Goal: Complete application form: Complete application form

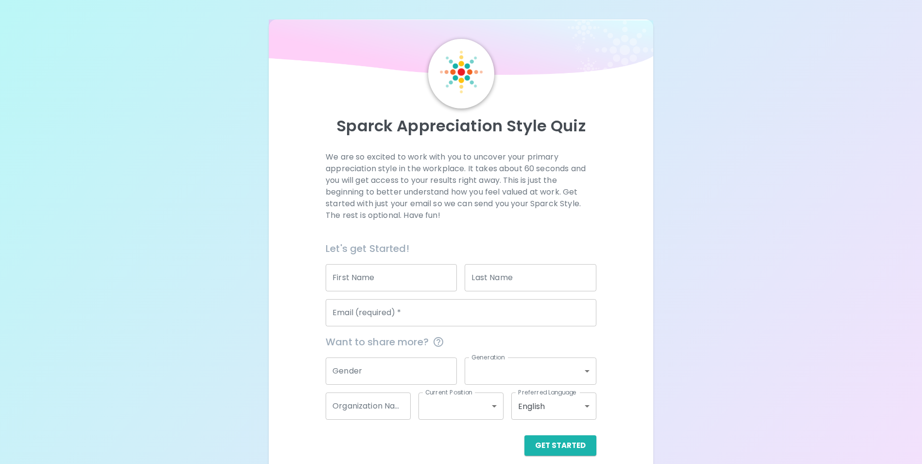
scroll to position [11, 0]
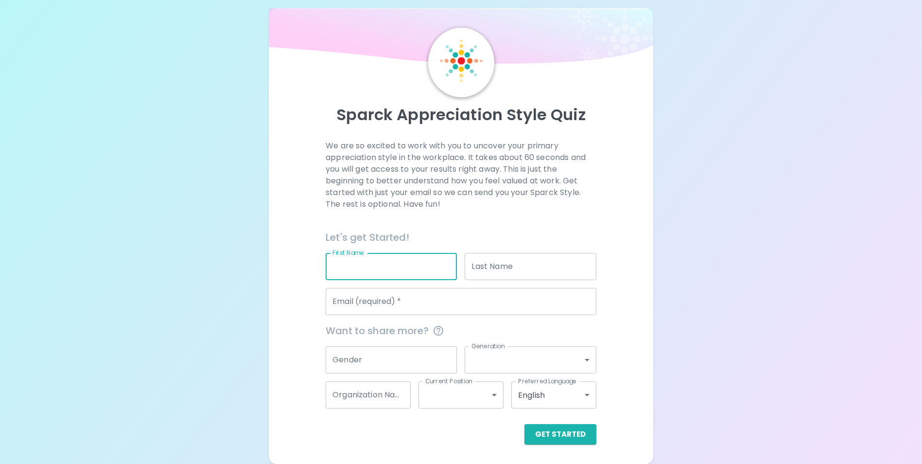
click at [378, 267] on input "First Name" at bounding box center [391, 266] width 131 height 27
type input "[GEOGRAPHIC_DATA]"
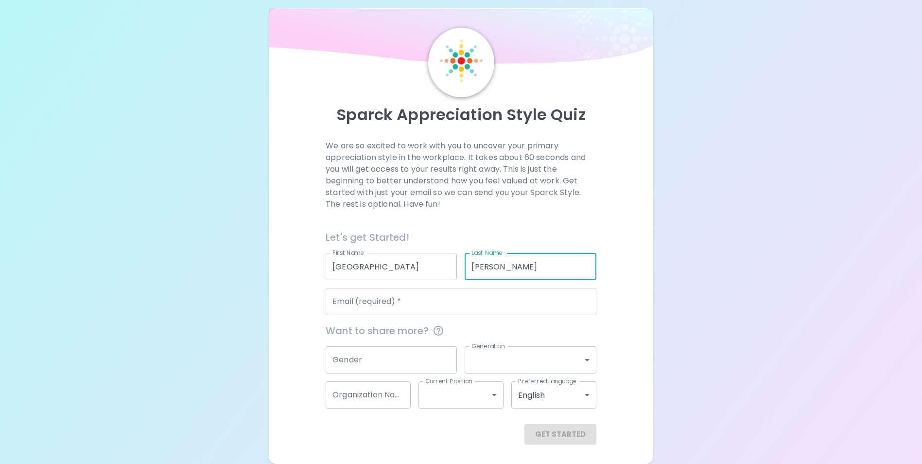
type input "[PERSON_NAME]"
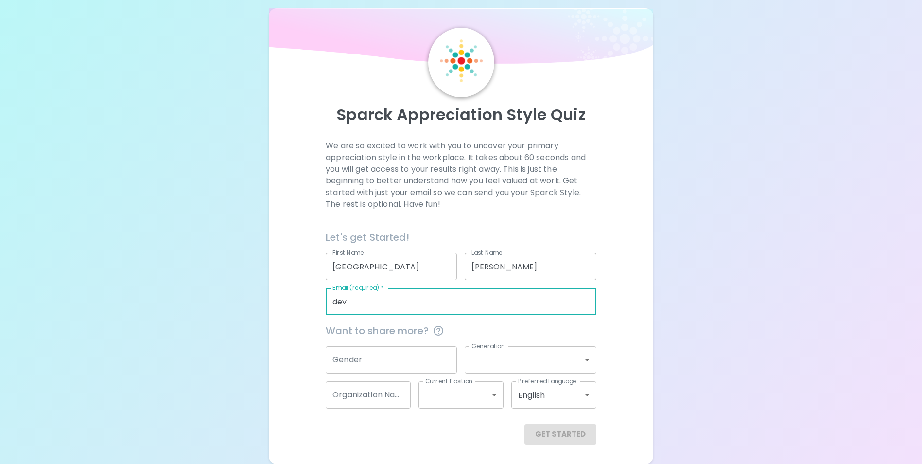
type input "[EMAIL_ADDRESS][DOMAIN_NAME]"
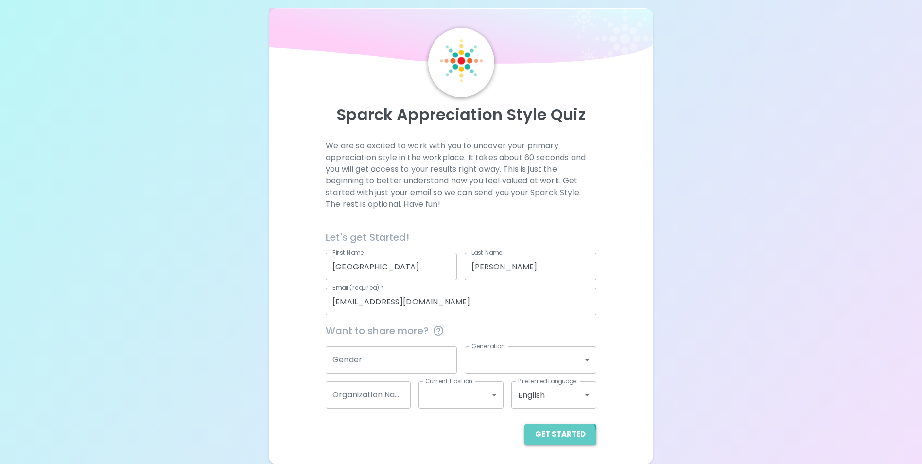
click at [556, 438] on button "Get Started" at bounding box center [560, 434] width 72 height 20
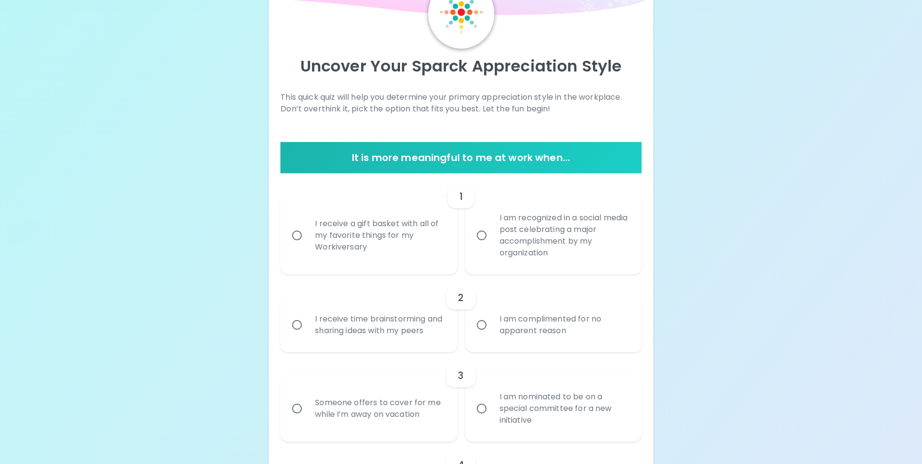
scroll to position [108, 0]
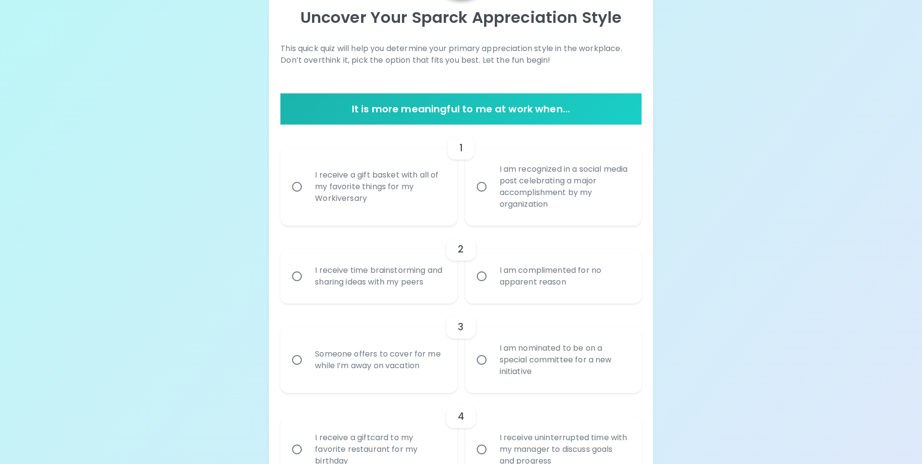
click at [333, 186] on div "I receive a gift basket with all of my favorite things for my Workiversary" at bounding box center [379, 186] width 144 height 58
click at [307, 186] on input "I receive a gift basket with all of my favorite things for my Workiversary" at bounding box center [297, 186] width 20 height 20
radio input "true"
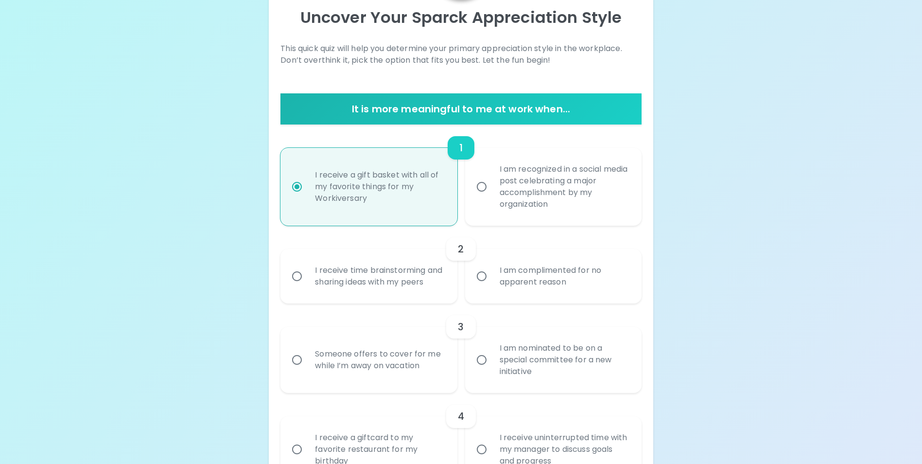
scroll to position [186, 0]
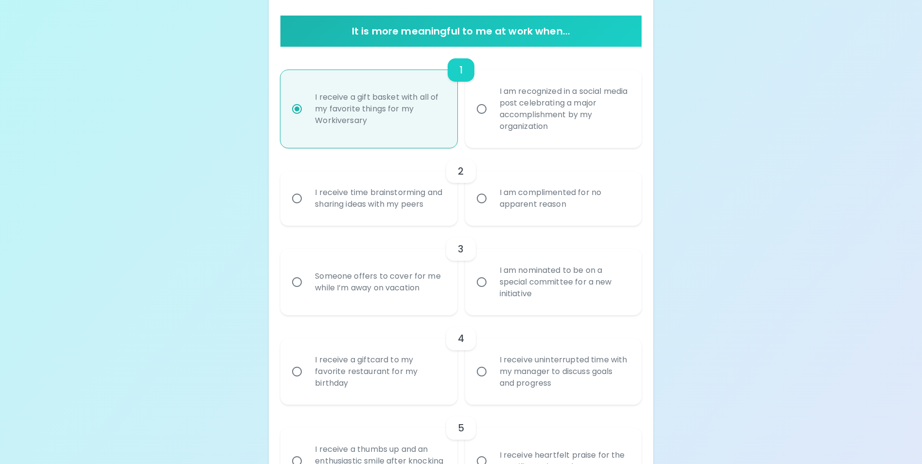
click at [324, 206] on div "I receive time brainstorming and sharing ideas with my peers" at bounding box center [379, 198] width 144 height 47
click at [307, 206] on input "I receive time brainstorming and sharing ideas with my peers" at bounding box center [297, 198] width 20 height 20
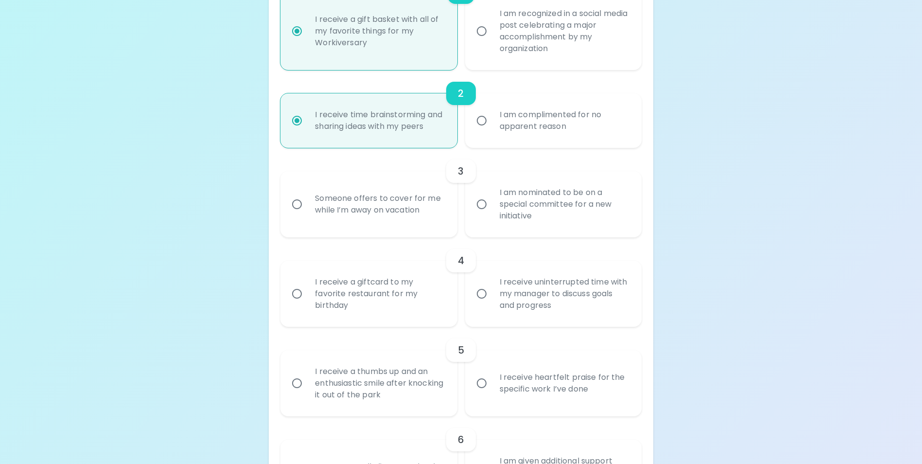
radio input "true"
click at [351, 304] on div "I receive a giftcard to my favorite restaurant for my birthday" at bounding box center [379, 293] width 144 height 58
click at [307, 304] on input "I receive a giftcard to my favorite restaurant for my birthday" at bounding box center [297, 293] width 20 height 20
radio input "false"
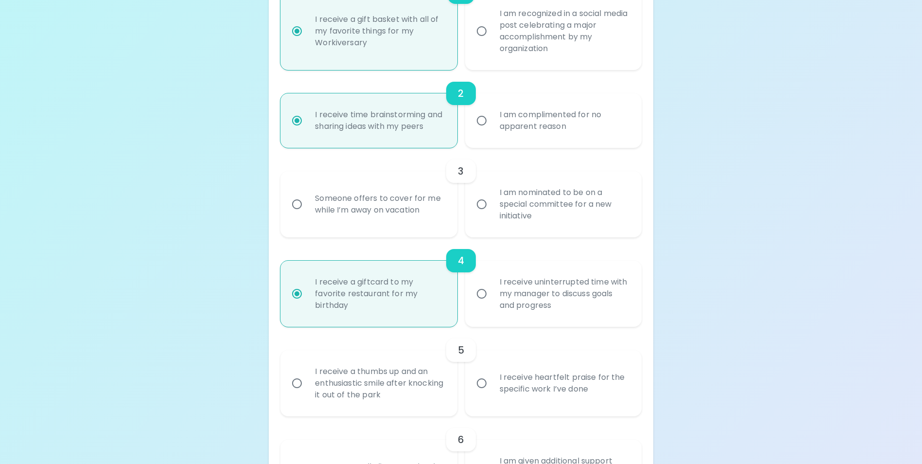
scroll to position [342, 0]
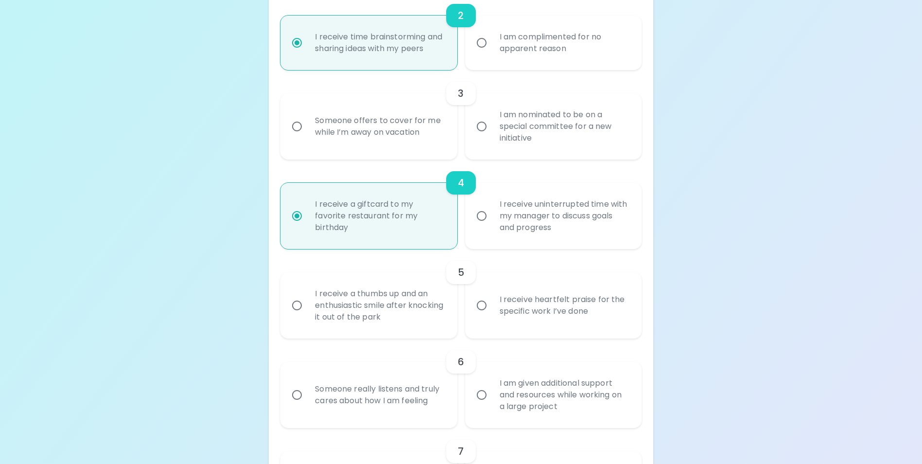
radio input "true"
click at [571, 141] on div "I am nominated to be on a special committee for a new initiative" at bounding box center [564, 126] width 144 height 58
drag, startPoint x: 571, startPoint y: 141, endPoint x: 540, endPoint y: 140, distance: 31.1
click at [541, 140] on div "I am nominated to be on a special committee for a new initiative" at bounding box center [564, 126] width 144 height 58
click at [492, 137] on input "I am nominated to be on a special committee for a new initiative" at bounding box center [481, 126] width 20 height 20
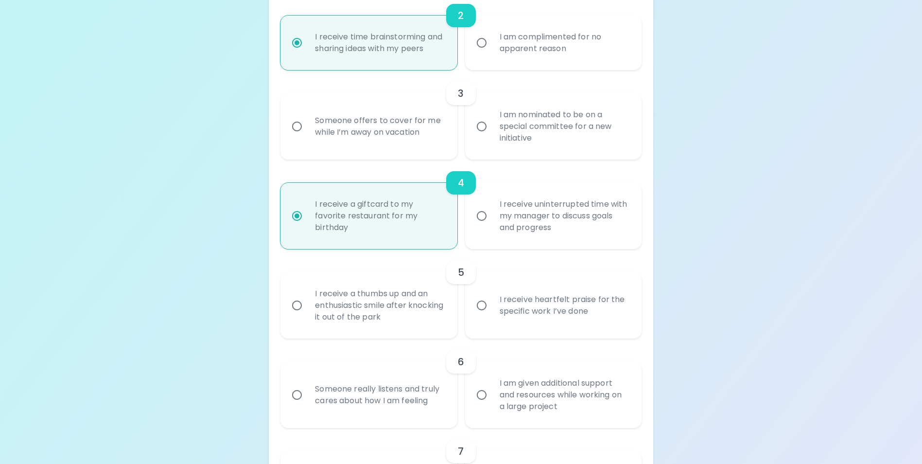
radio input "false"
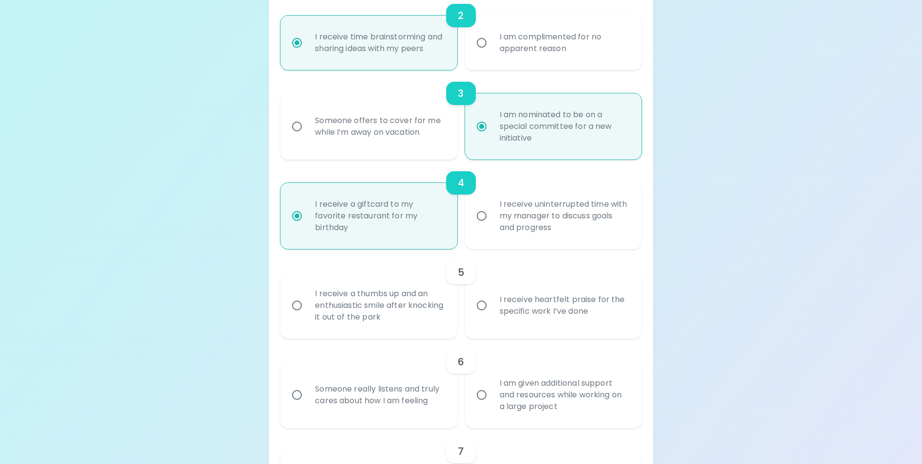
scroll to position [419, 0]
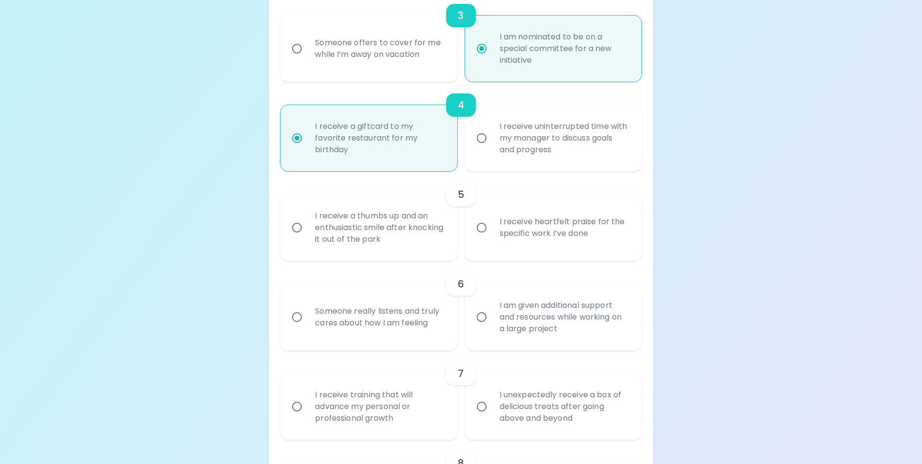
radio input "true"
click at [553, 243] on div "I receive heartfelt praise for the specific work I’ve done" at bounding box center [564, 227] width 144 height 47
click at [492, 238] on input "I receive heartfelt praise for the specific work I’ve done" at bounding box center [481, 227] width 20 height 20
radio input "false"
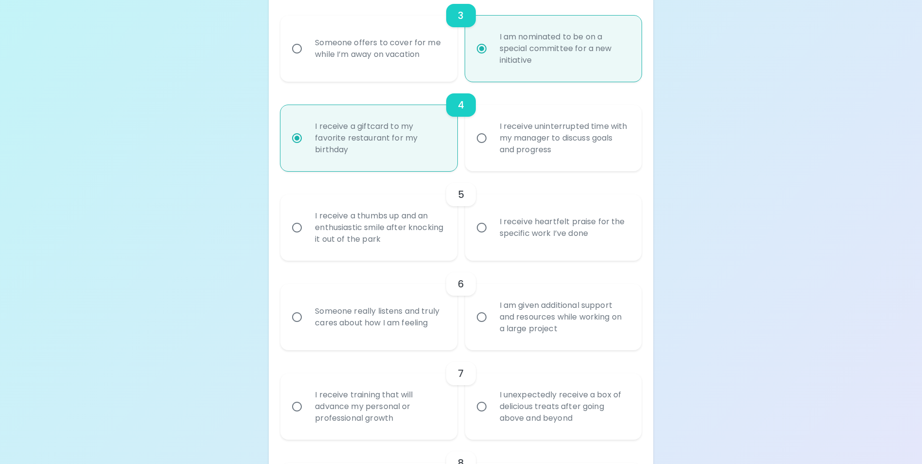
radio input "true"
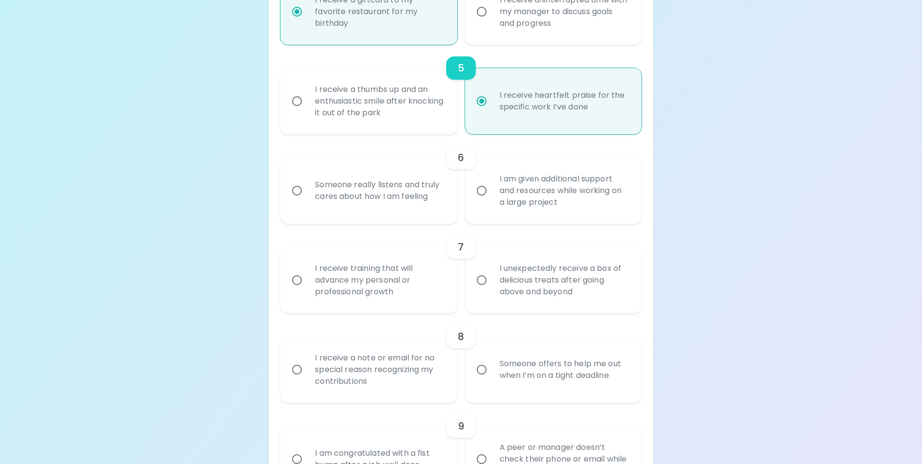
scroll to position [594, 0]
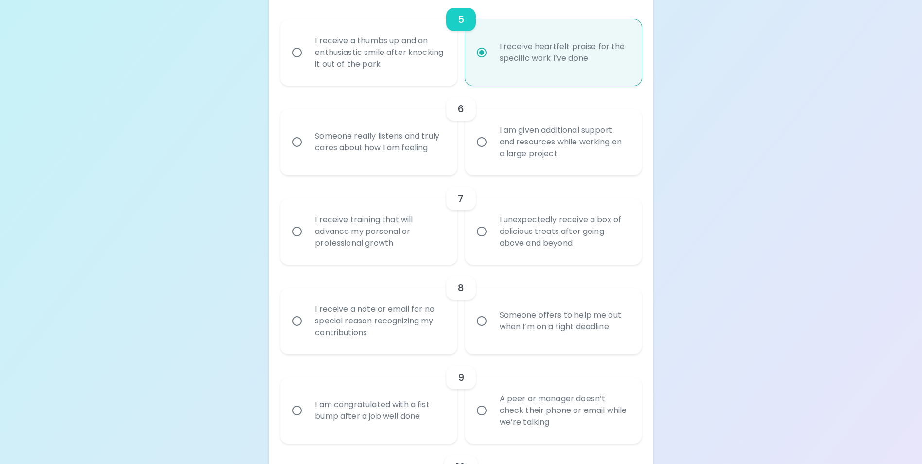
radio input "true"
click at [528, 153] on div "I am given additional support and resources while working on a large project" at bounding box center [564, 142] width 144 height 58
click at [492, 152] on input "I am given additional support and resources while working on a large project" at bounding box center [481, 142] width 20 height 20
radio input "false"
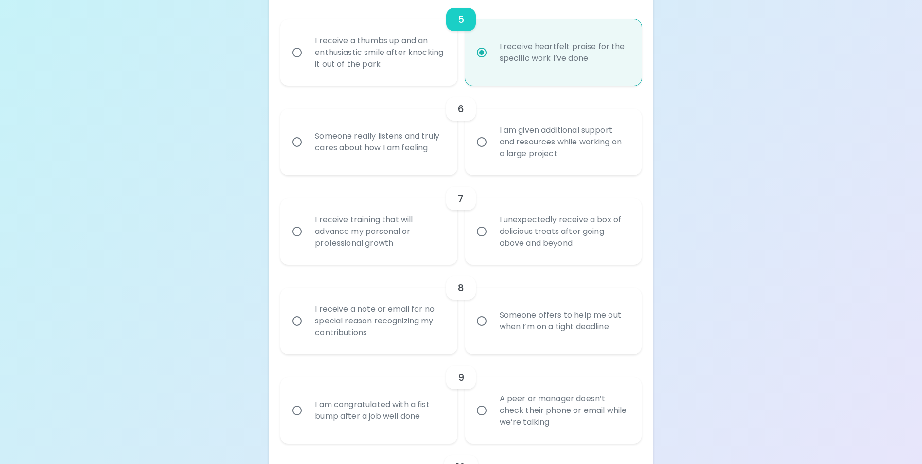
radio input "false"
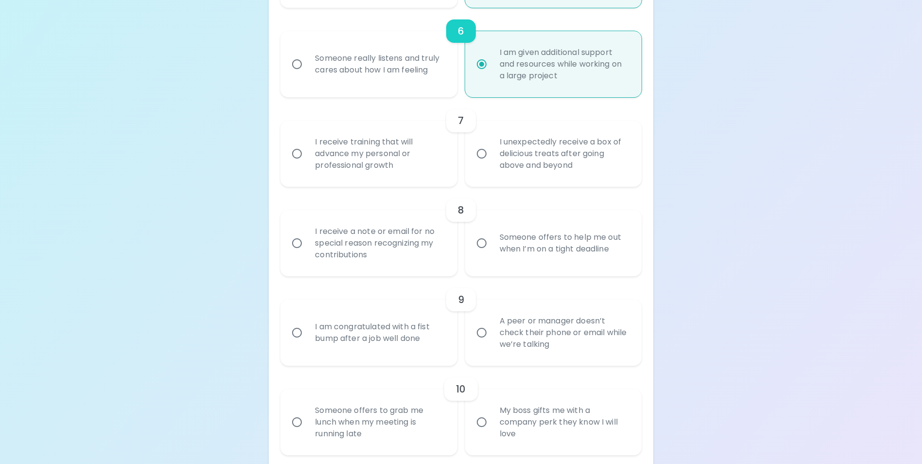
radio input "true"
click at [344, 168] on div "I receive training that will advance my personal or professional growth" at bounding box center [379, 153] width 144 height 58
click at [307, 164] on input "I receive training that will advance my personal or professional growth" at bounding box center [297, 153] width 20 height 20
radio input "false"
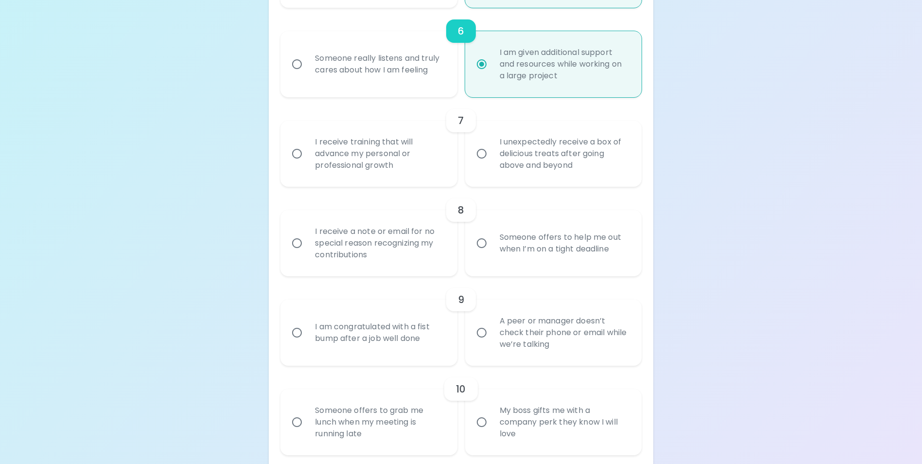
radio input "false"
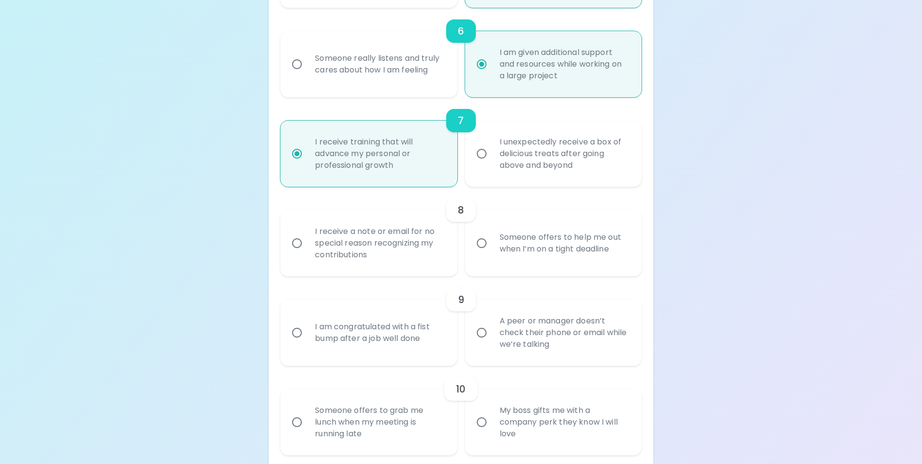
scroll to position [750, 0]
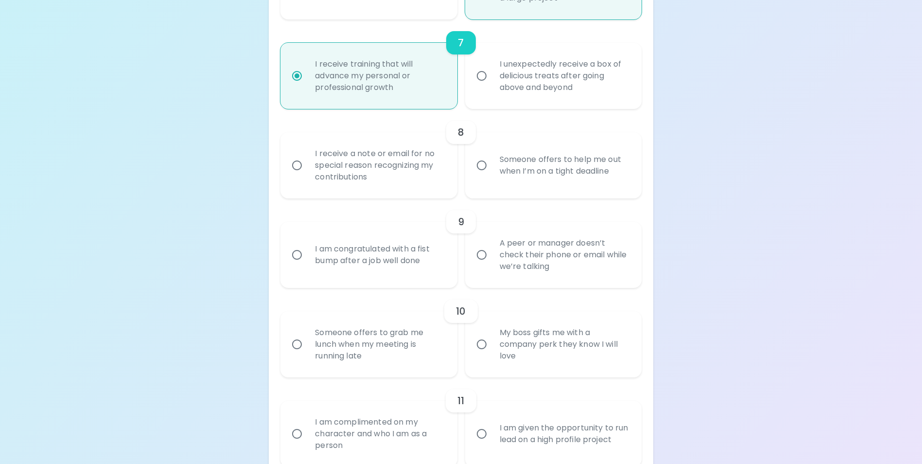
radio input "true"
click at [324, 175] on div "I receive a note or email for no special reason recognizing my contributions" at bounding box center [379, 165] width 144 height 58
click at [307, 175] on input "I receive a note or email for no special reason recognizing my contributions" at bounding box center [297, 165] width 20 height 20
radio input "false"
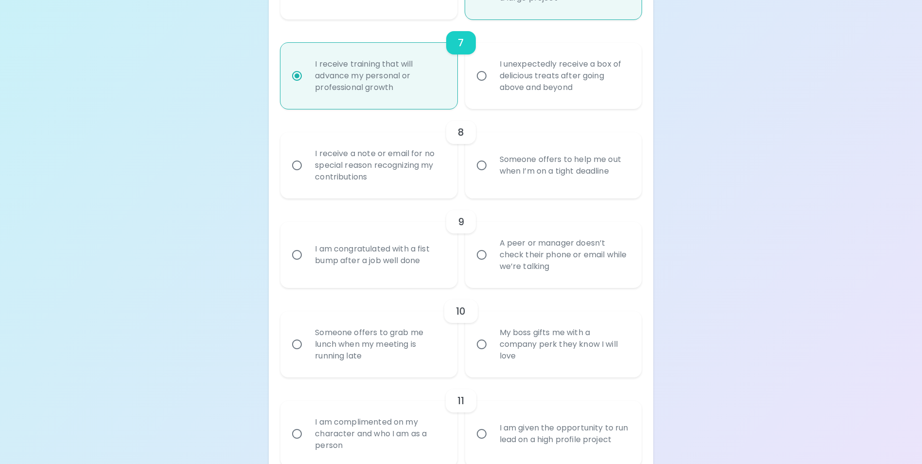
radio input "false"
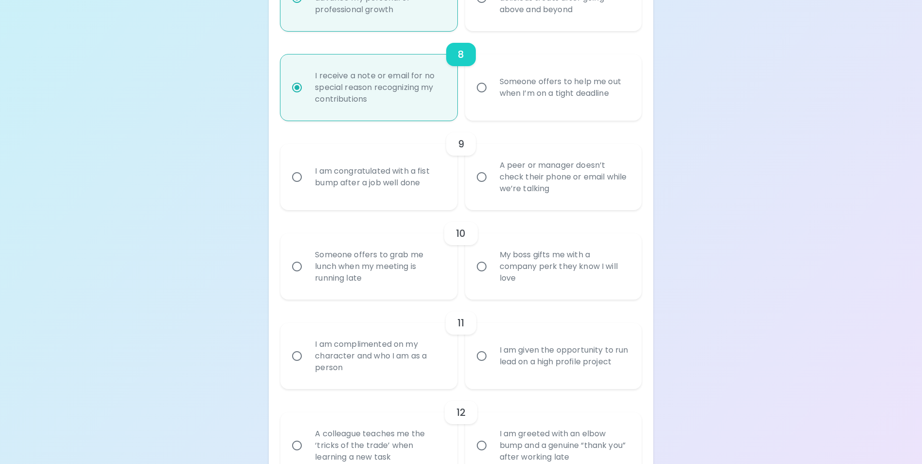
radio input "true"
click at [365, 189] on div "I am congratulated with a fist bump after a job well done" at bounding box center [379, 177] width 144 height 47
click at [307, 187] on input "I am congratulated with a fist bump after a job well done" at bounding box center [297, 177] width 20 height 20
radio input "false"
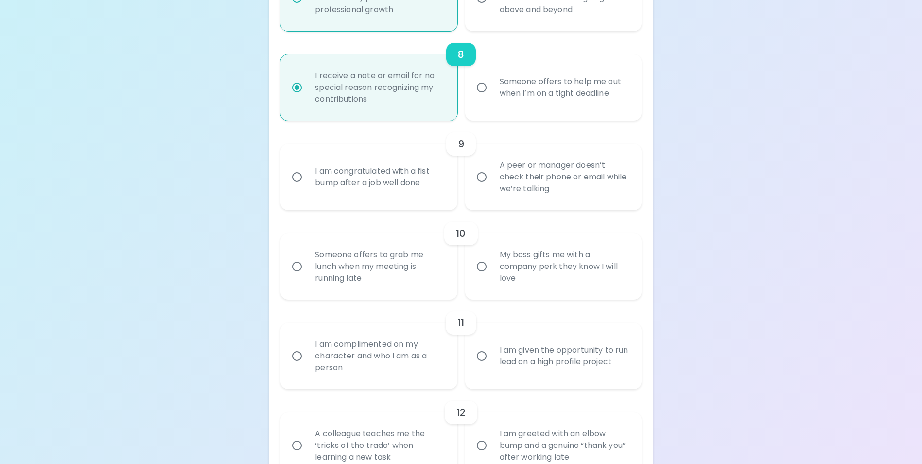
radio input "false"
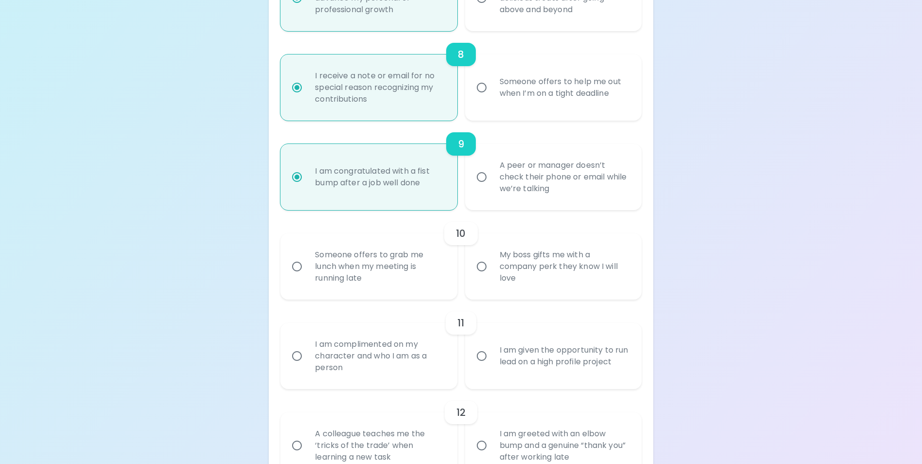
scroll to position [905, 0]
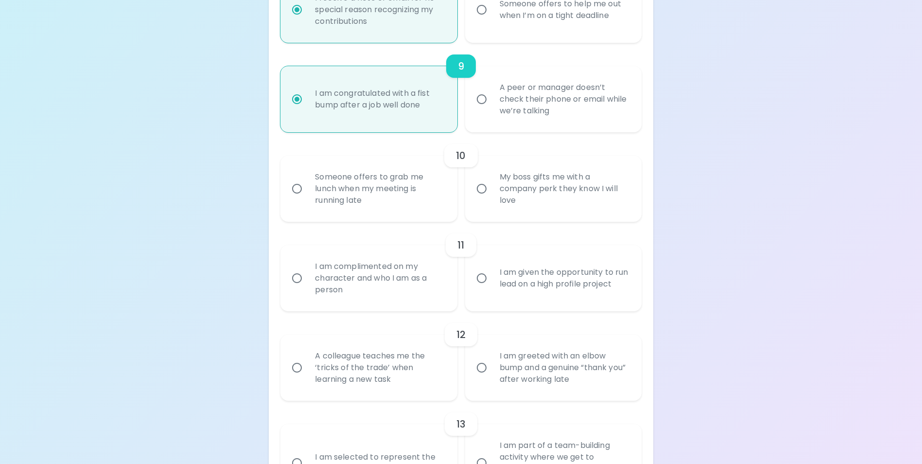
radio input "true"
click at [365, 203] on div "Someone offers to grab me lunch when my meeting is running late" at bounding box center [379, 188] width 144 height 58
click at [307, 199] on input "Someone offers to grab me lunch when my meeting is running late" at bounding box center [297, 188] width 20 height 20
radio input "false"
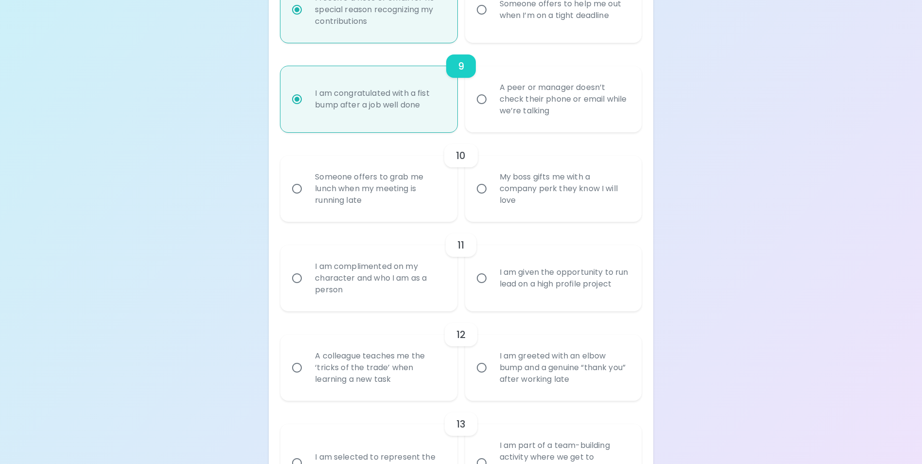
radio input "false"
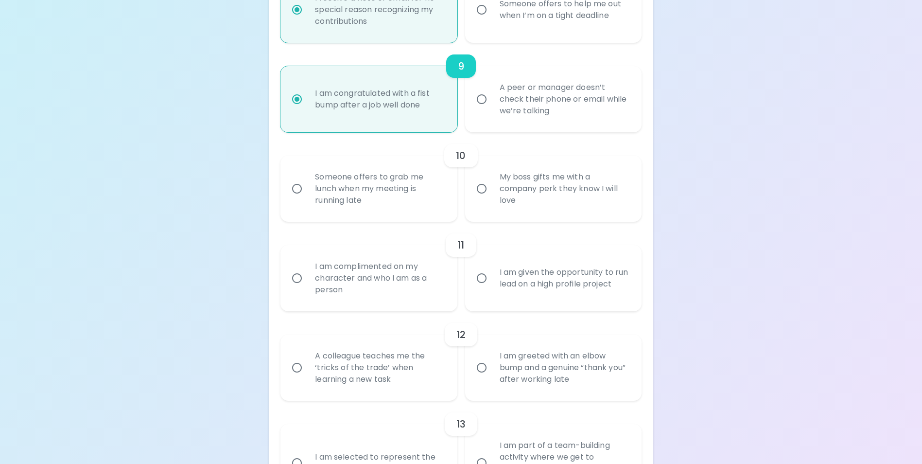
radio input "false"
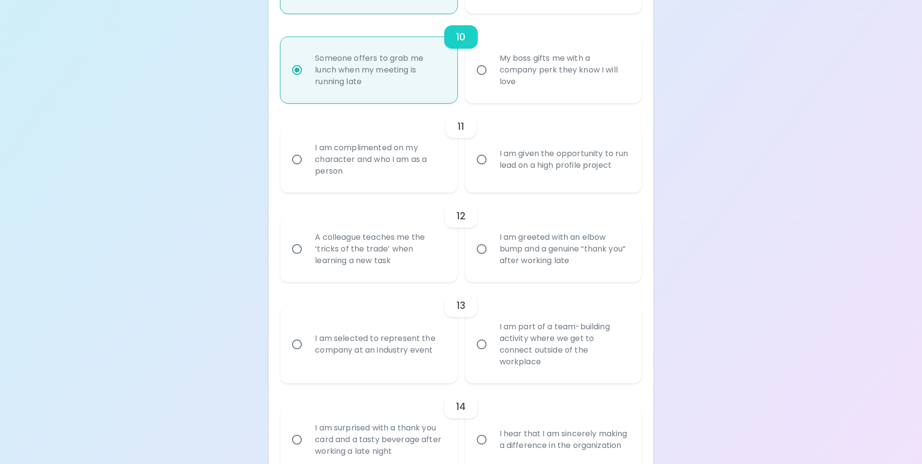
scroll to position [975, 0]
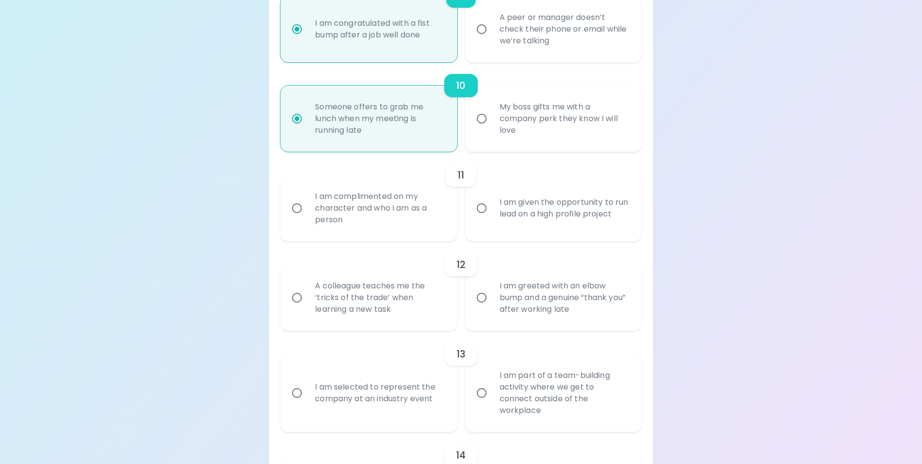
radio input "true"
click at [331, 308] on div "A colleague teaches me the ‘tricks of the trade’ when learning a new task" at bounding box center [379, 297] width 144 height 58
click at [307, 308] on input "A colleague teaches me the ‘tricks of the trade’ when learning a new task" at bounding box center [297, 297] width 20 height 20
radio input "false"
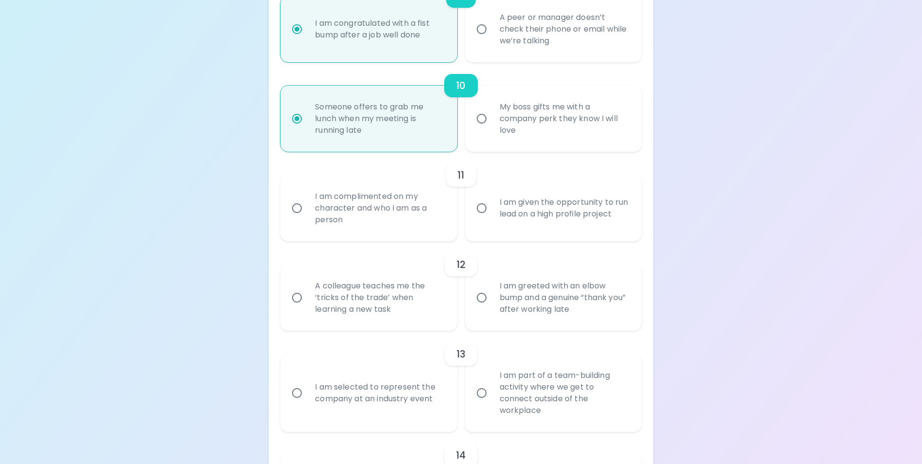
radio input "false"
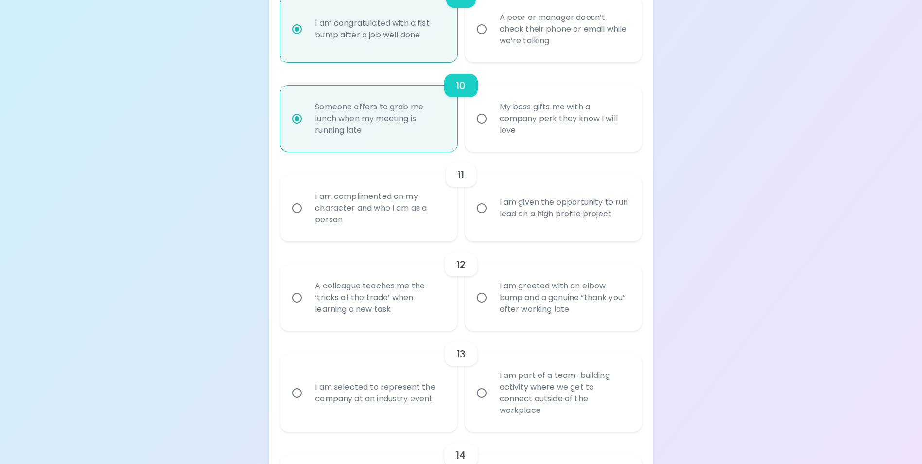
radio input "false"
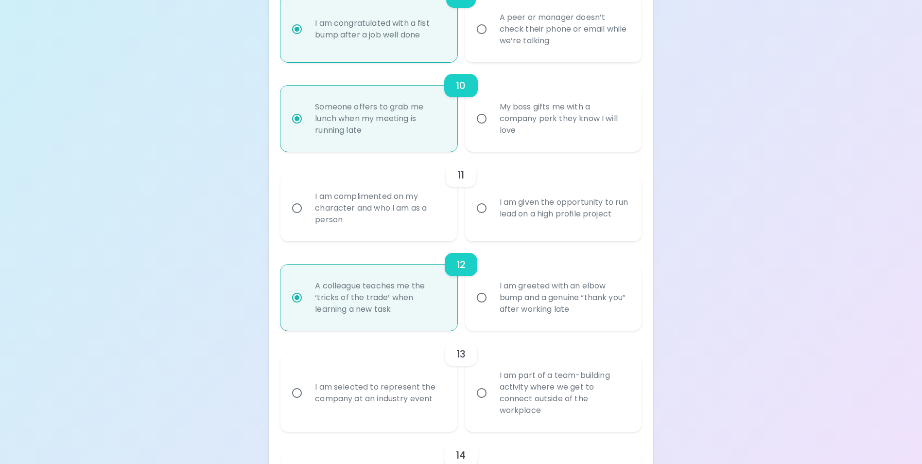
scroll to position [1053, 0]
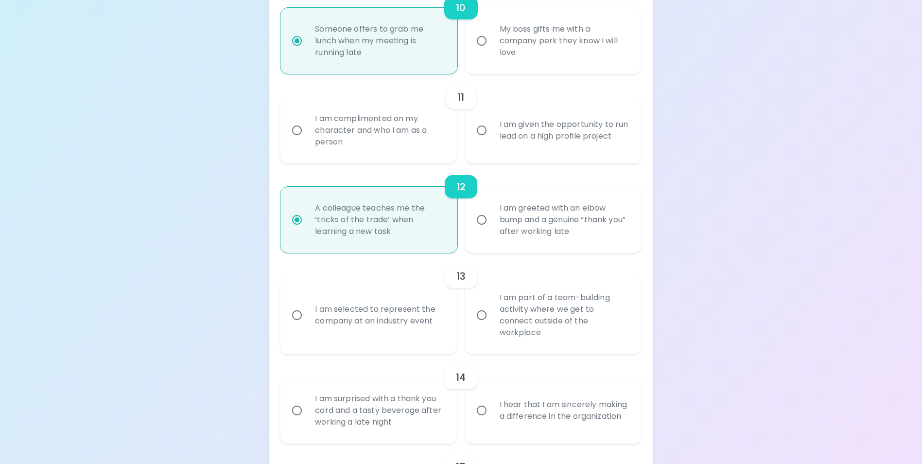
radio input "true"
click at [522, 403] on div "I hear that I am sincerely making a difference in the organization" at bounding box center [564, 410] width 144 height 47
click at [492, 403] on input "I hear that I am sincerely making a difference in the organization" at bounding box center [481, 410] width 20 height 20
radio input "false"
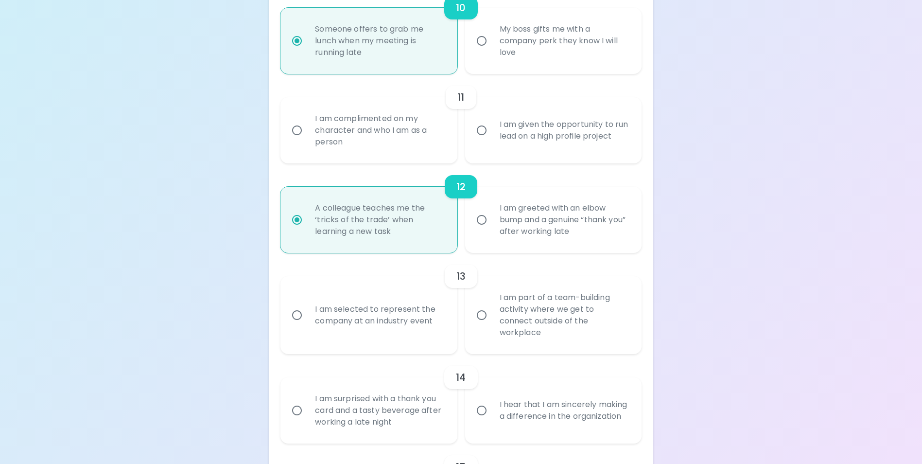
radio input "false"
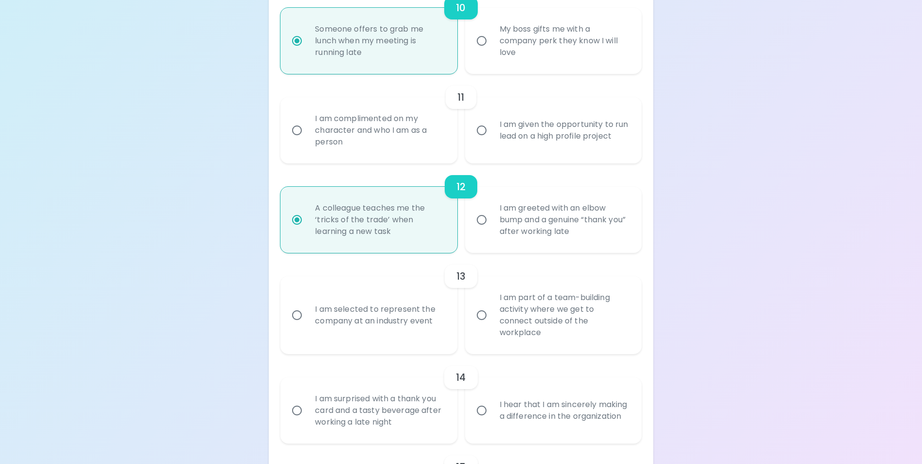
radio input "false"
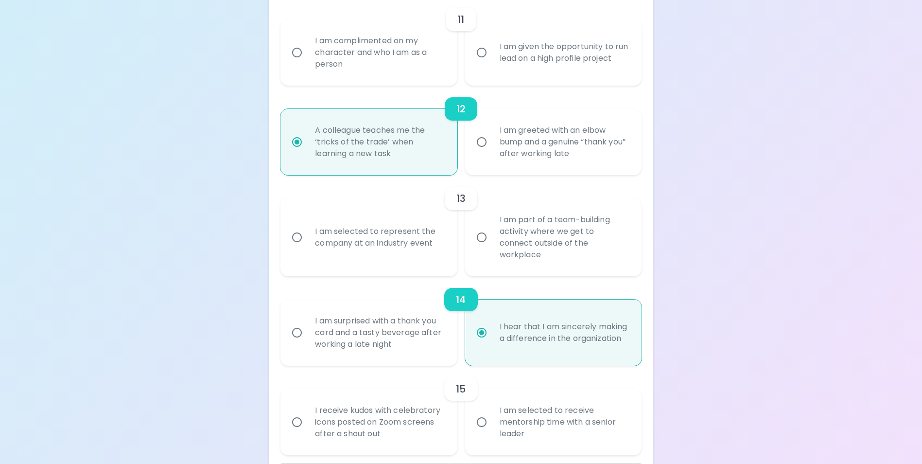
scroll to position [1082, 0]
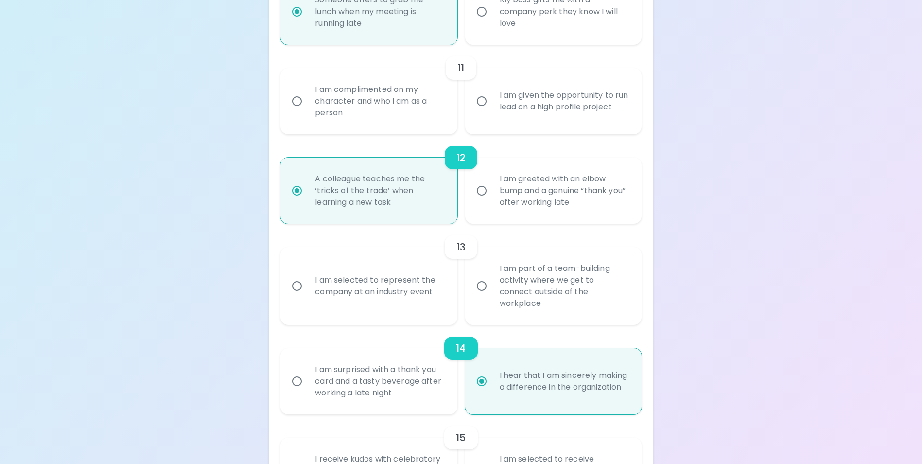
radio input "true"
click at [355, 293] on div "I am selected to represent the company at an industry event" at bounding box center [379, 285] width 144 height 47
click at [307, 293] on input "I am selected to represent the company at an industry event" at bounding box center [297, 285] width 20 height 20
radio input "false"
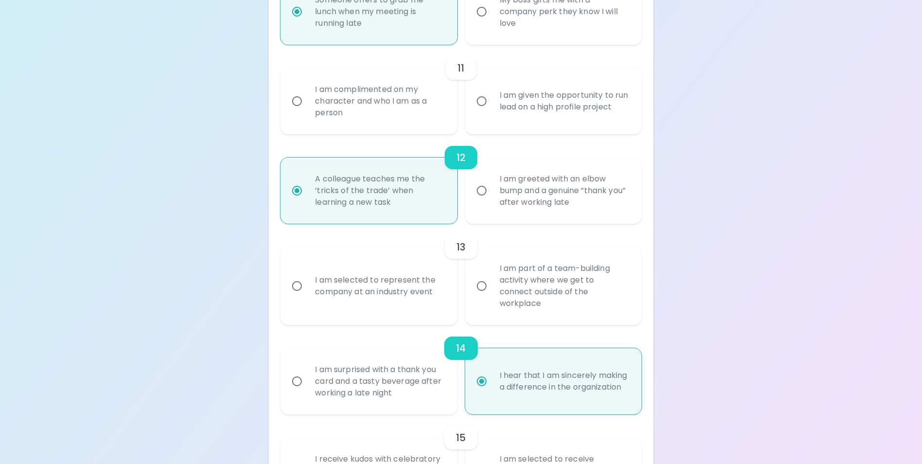
radio input "false"
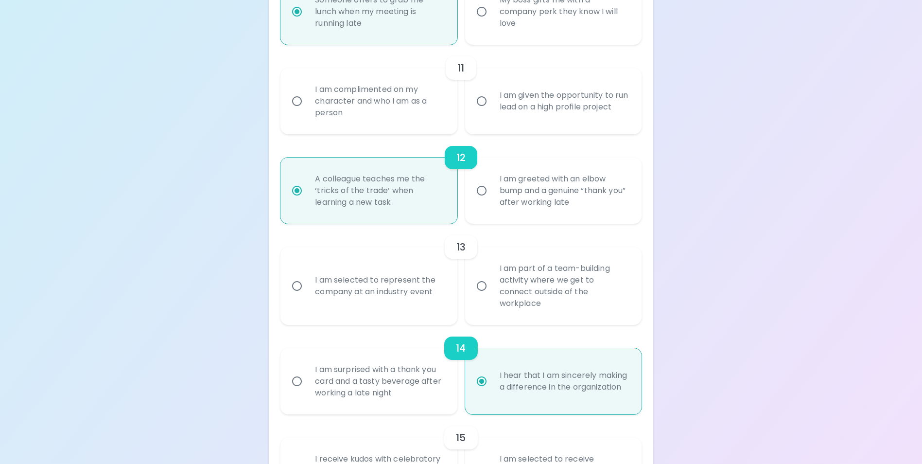
radio input "false"
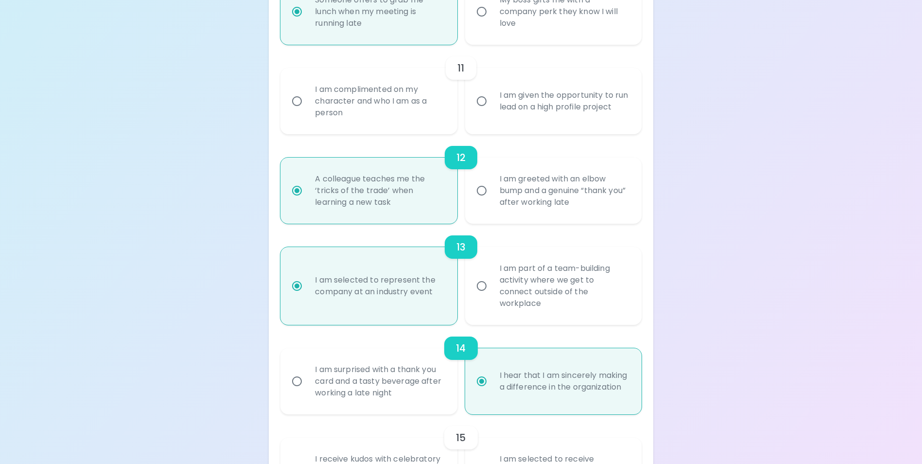
scroll to position [1160, 0]
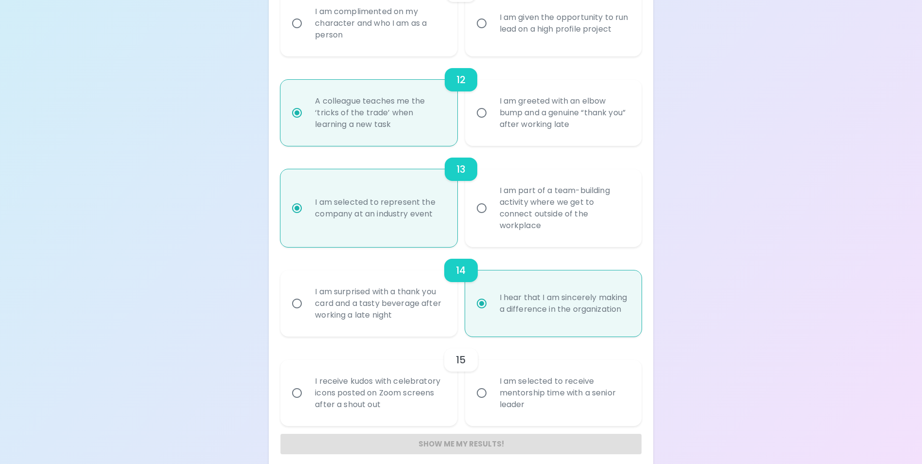
radio input "true"
click at [351, 29] on div "I am complimented on my character and who I am as a person" at bounding box center [379, 23] width 144 height 58
click at [307, 29] on input "I am complimented on my character and who I am as a person" at bounding box center [297, 23] width 20 height 20
radio input "false"
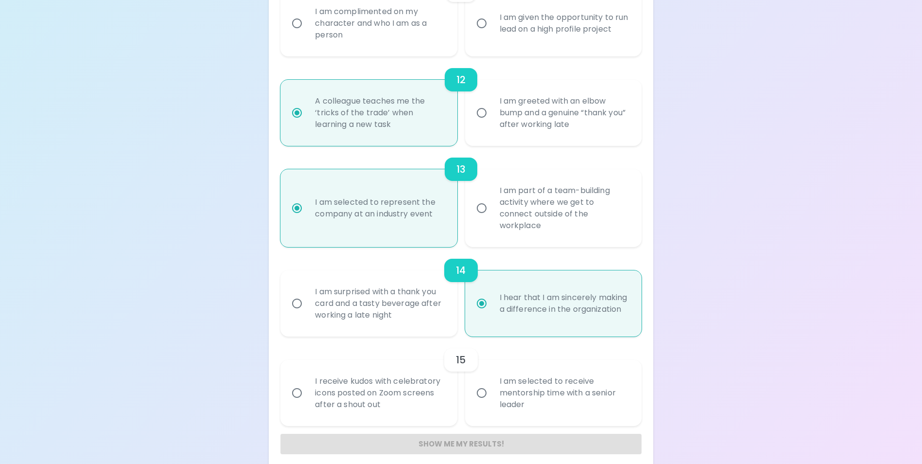
radio input "false"
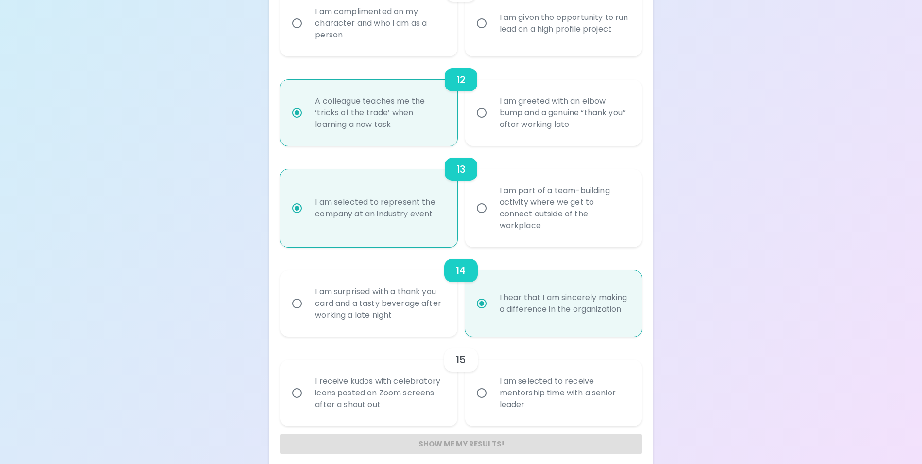
radio input "false"
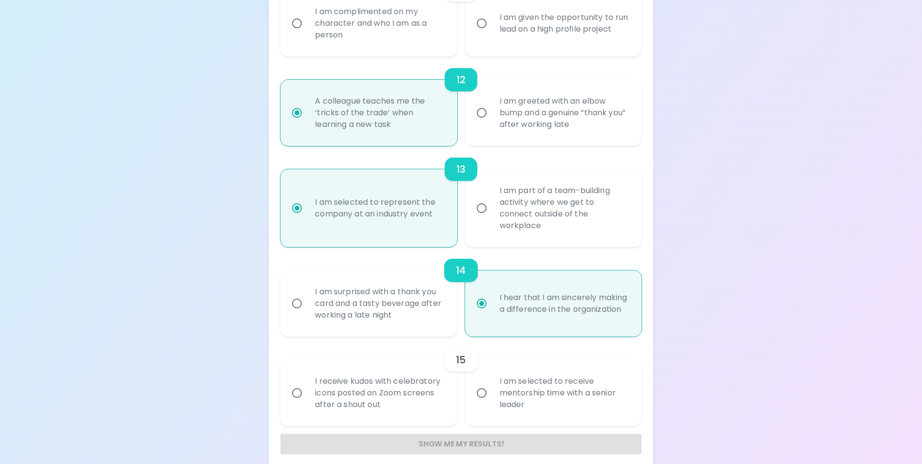
radio input "true"
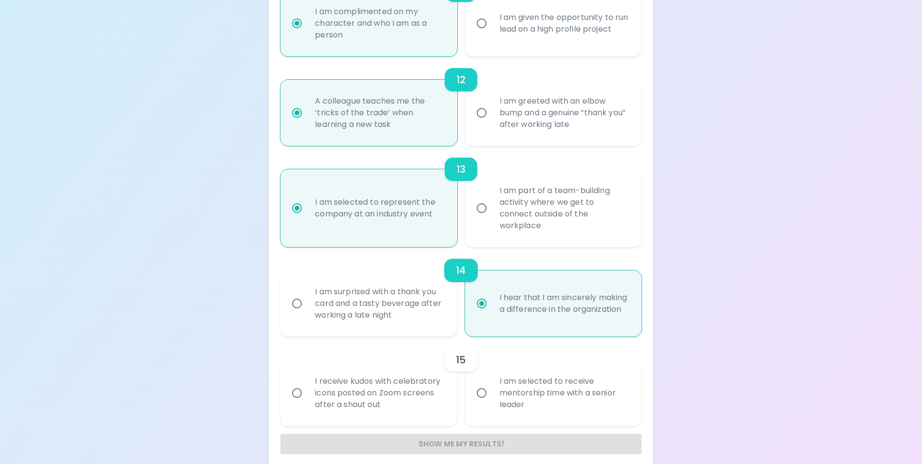
scroll to position [1170, 0]
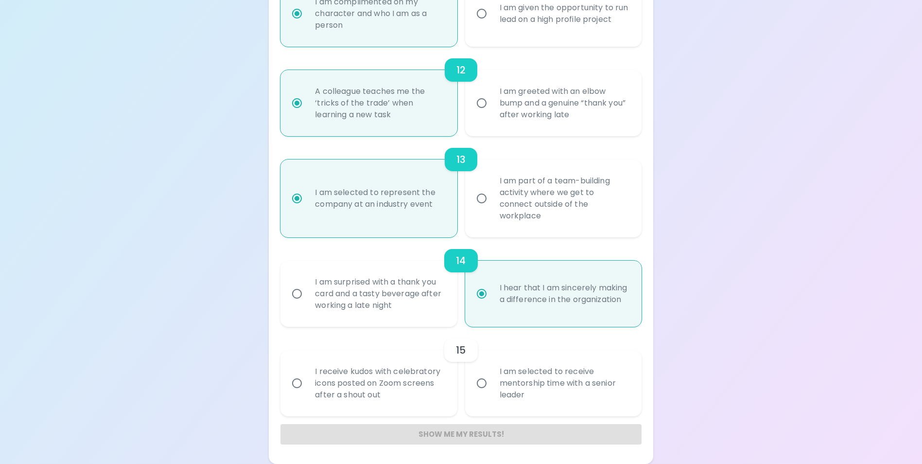
radio input "true"
click at [547, 379] on div "I am selected to receive mentorship time with a senior leader" at bounding box center [564, 383] width 144 height 58
click at [492, 379] on input "I am selected to receive mentorship time with a senior leader" at bounding box center [481, 383] width 20 height 20
radio input "false"
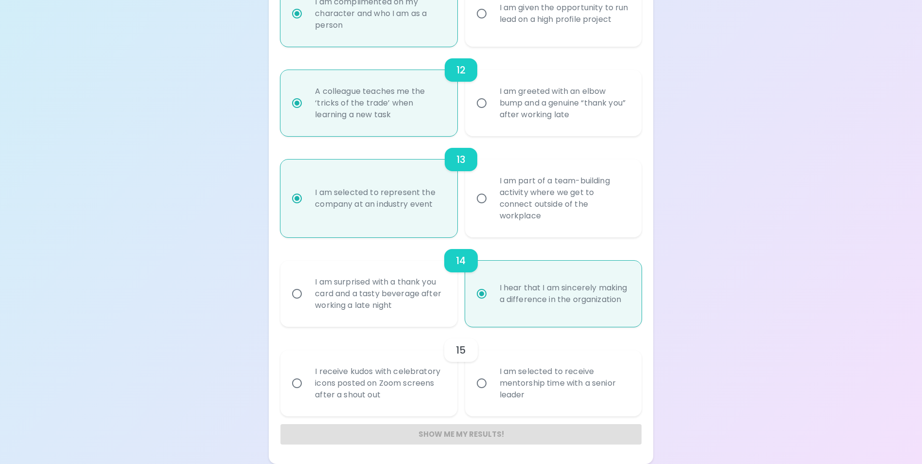
radio input "false"
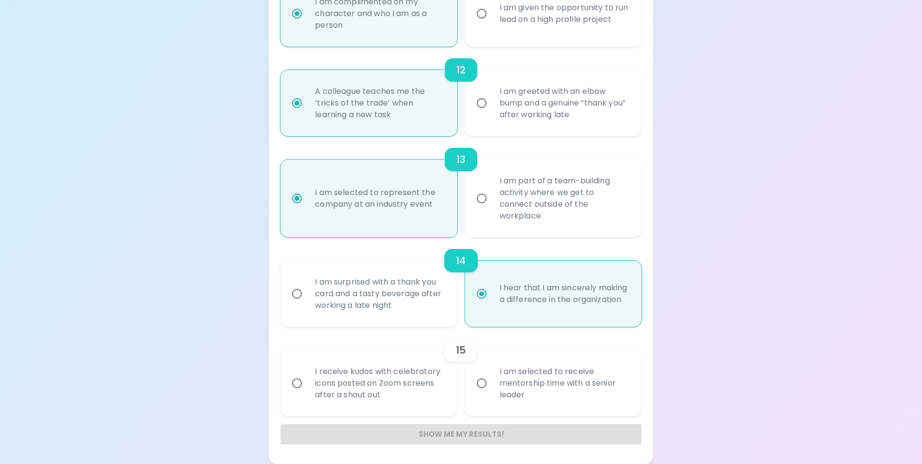
radio input "false"
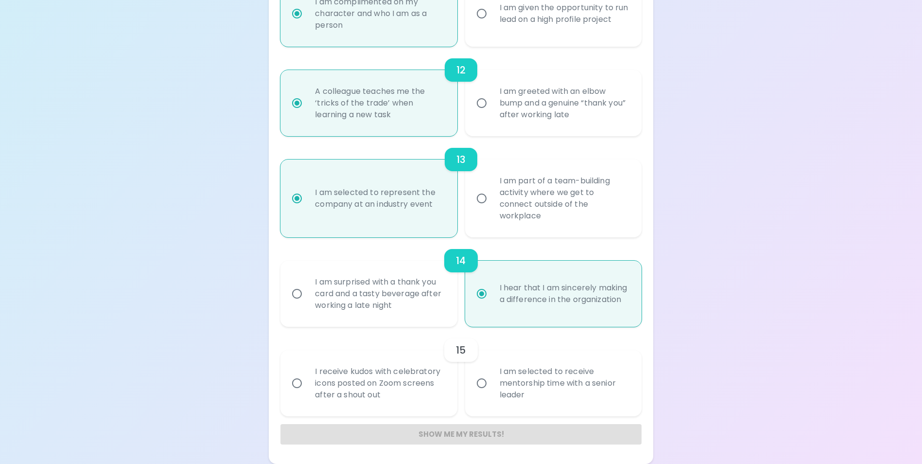
radio input "true"
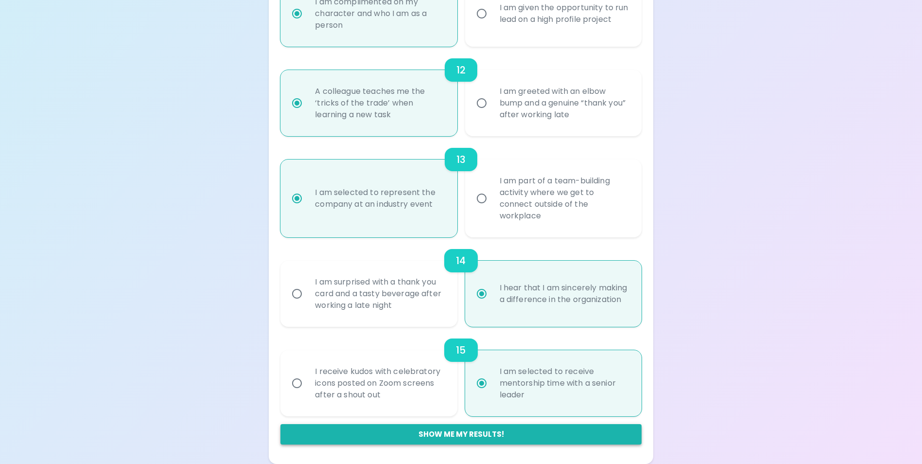
radio input "true"
click at [444, 432] on button "Show me my results!" at bounding box center [460, 434] width 361 height 20
radio input "false"
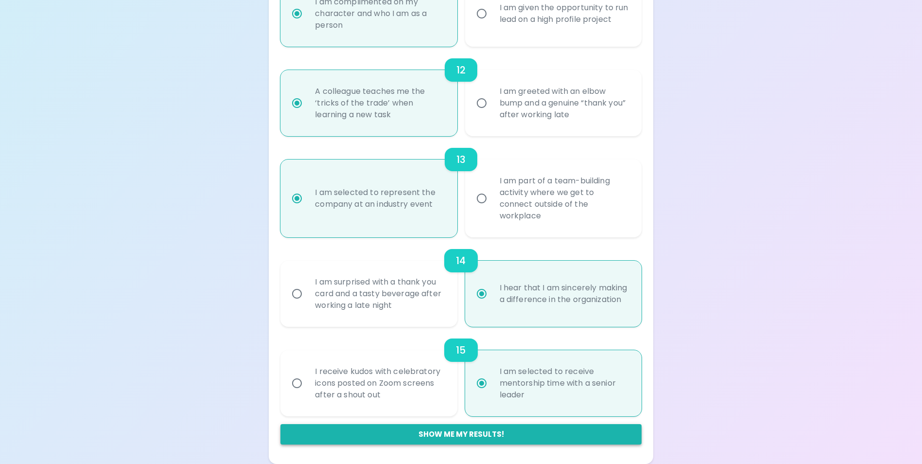
radio input "false"
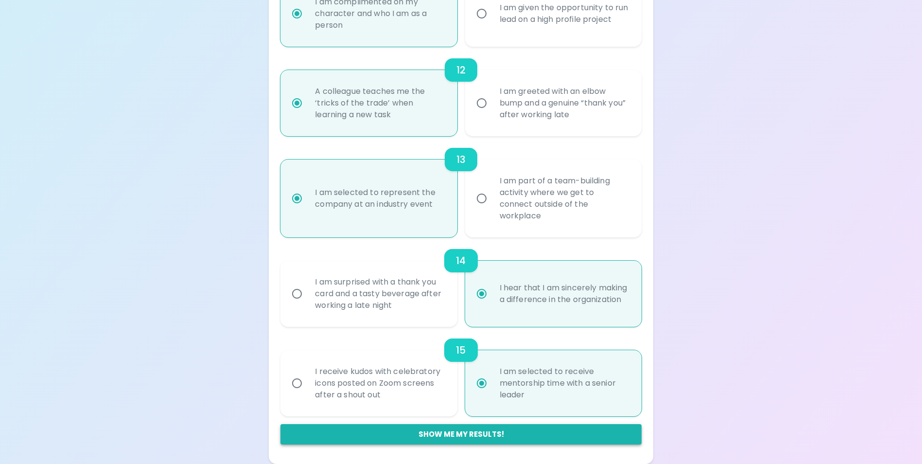
radio input "false"
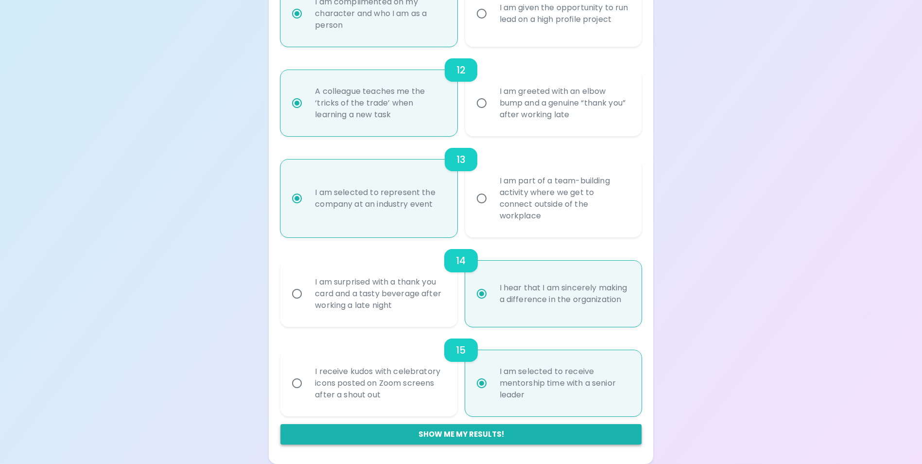
radio input "false"
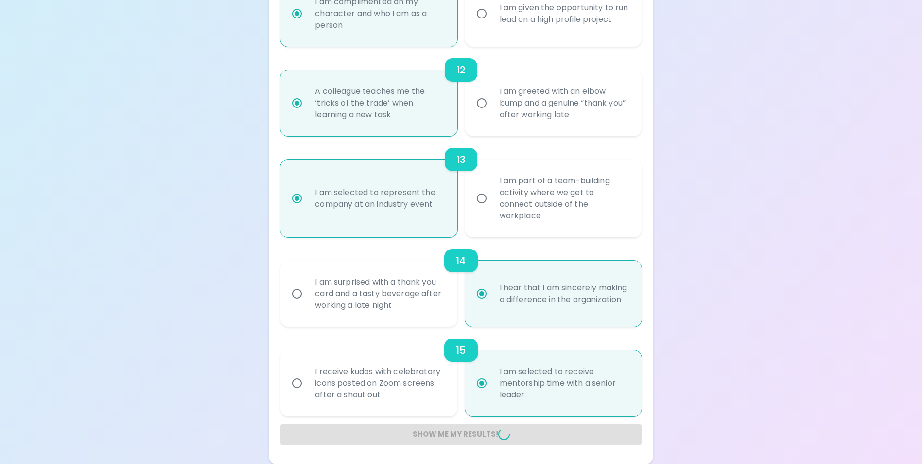
radio input "false"
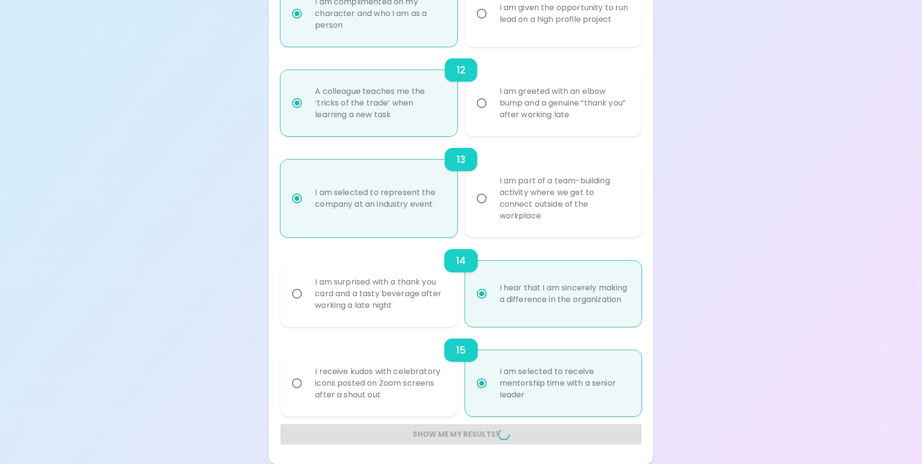
radio input "false"
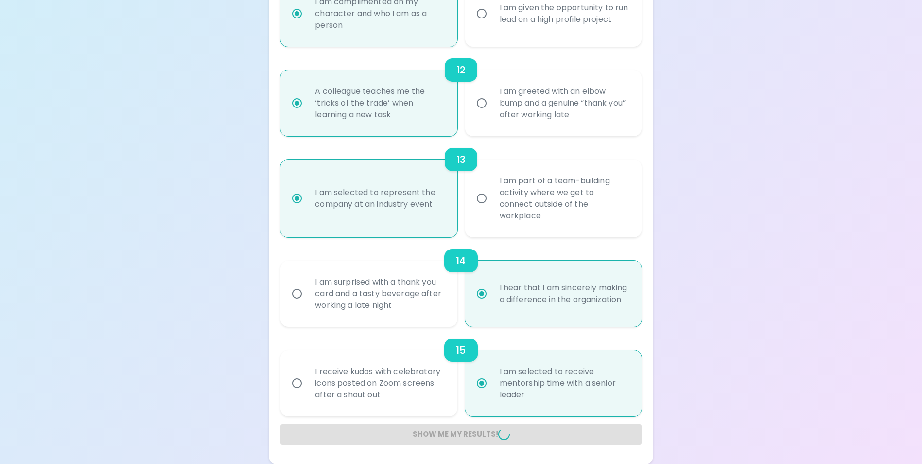
radio input "false"
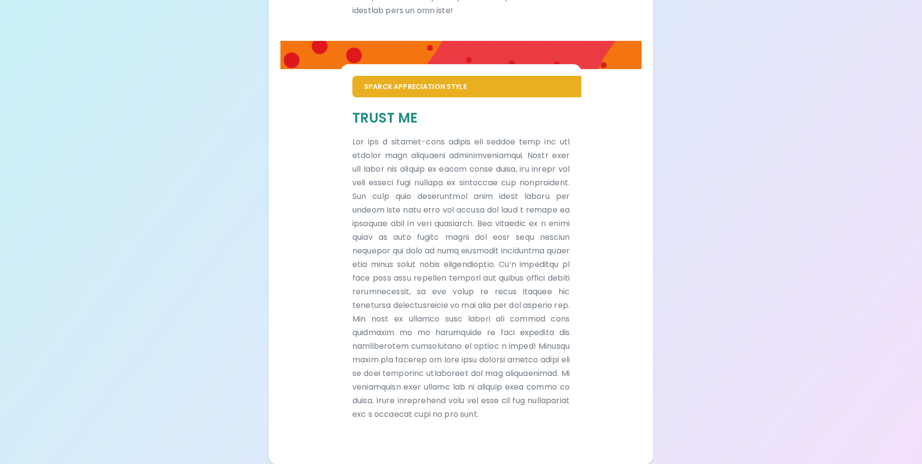
scroll to position [531, 0]
